Goal: Task Accomplishment & Management: Manage account settings

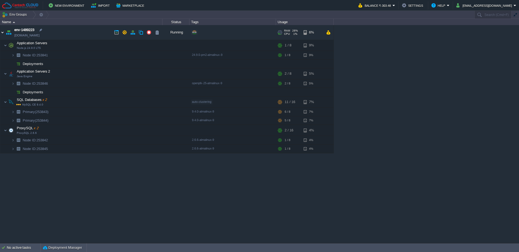
click at [3, 34] on img at bounding box center [2, 32] width 4 height 15
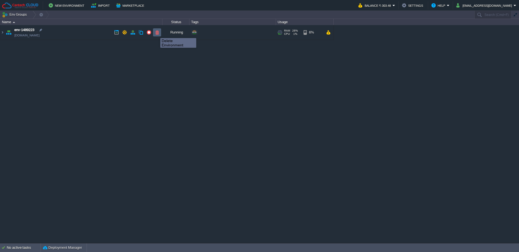
click at [156, 33] on button "button" at bounding box center [156, 32] width 5 height 5
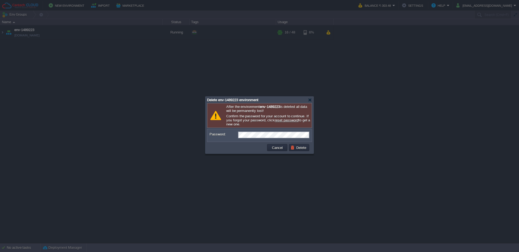
click at [309, 151] on td "Delete" at bounding box center [299, 147] width 22 height 9
click at [305, 151] on td "Delete" at bounding box center [299, 147] width 20 height 7
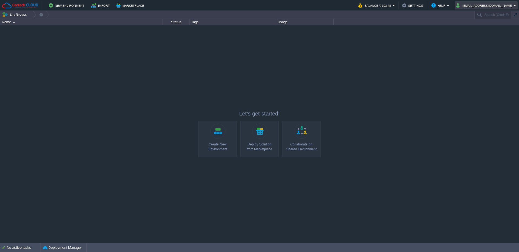
click at [493, 4] on button "[EMAIL_ADDRESS][DOMAIN_NAME]" at bounding box center [484, 5] width 57 height 6
click at [491, 29] on span "Sign out" at bounding box center [485, 28] width 13 height 4
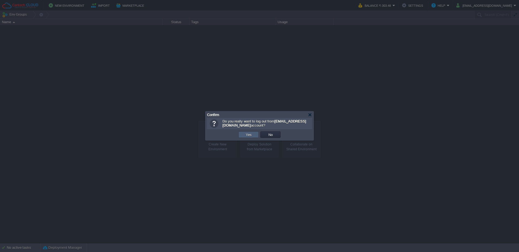
click at [244, 138] on td "Yes" at bounding box center [248, 135] width 20 height 6
